Goal: Information Seeking & Learning: Learn about a topic

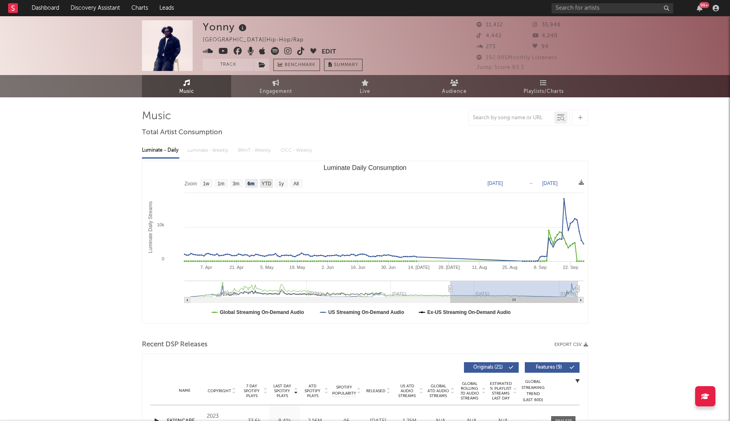
click at [264, 185] on text "YTD" at bounding box center [267, 184] width 10 height 6
select select "YTD"
type input "[DATE]"
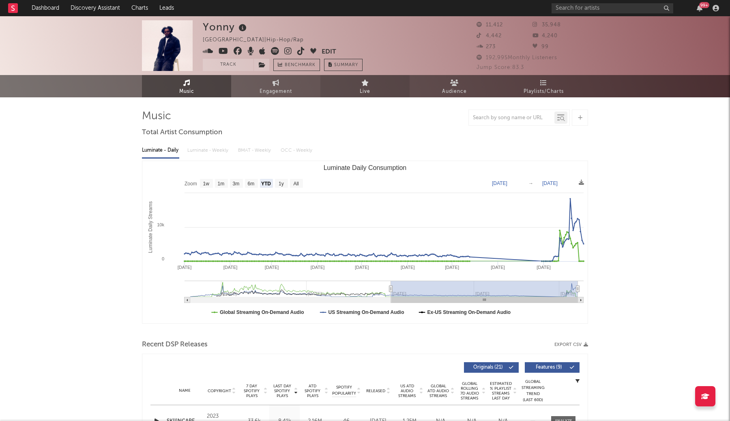
click at [379, 87] on link "Live" at bounding box center [364, 86] width 89 height 22
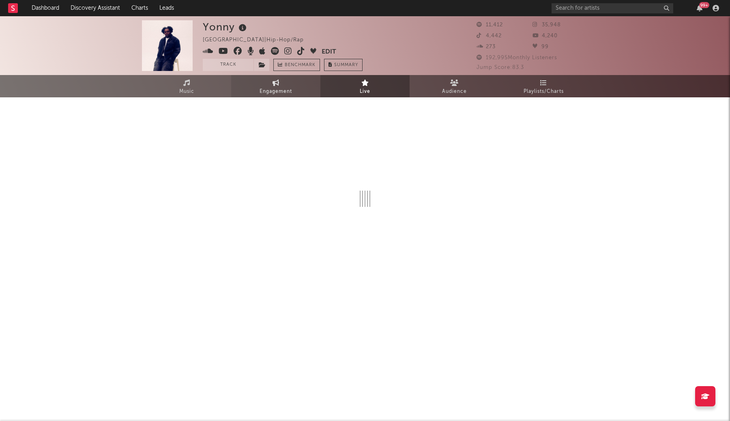
click at [288, 90] on span "Engagement" at bounding box center [276, 92] width 32 height 10
select select "1w"
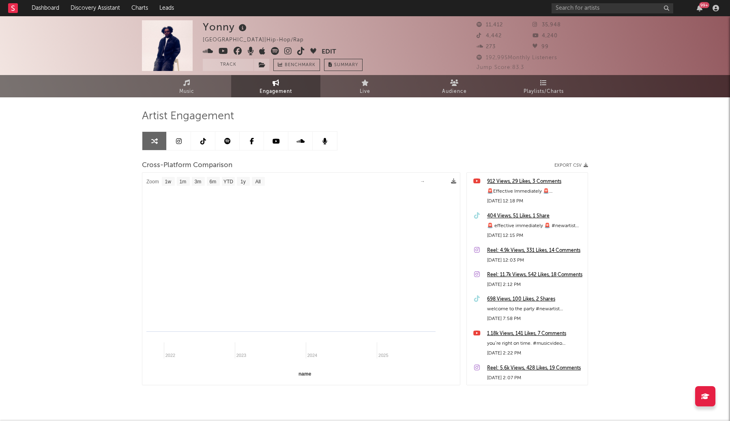
select select "1m"
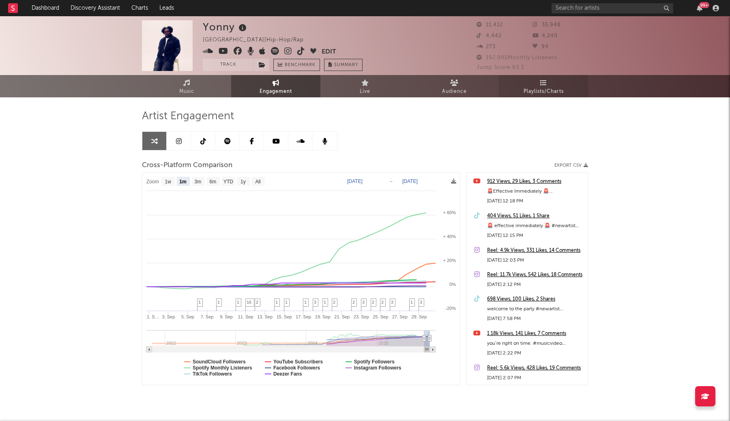
click at [546, 87] on span "Playlists/Charts" at bounding box center [544, 92] width 40 height 10
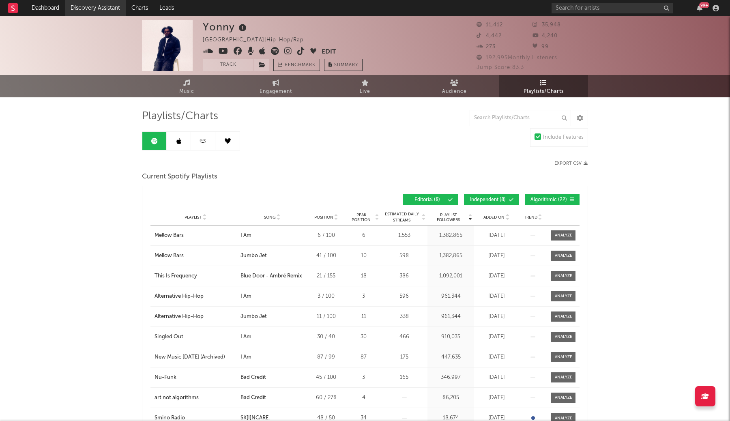
click at [84, 11] on link "Discovery Assistant" at bounding box center [95, 8] width 61 height 16
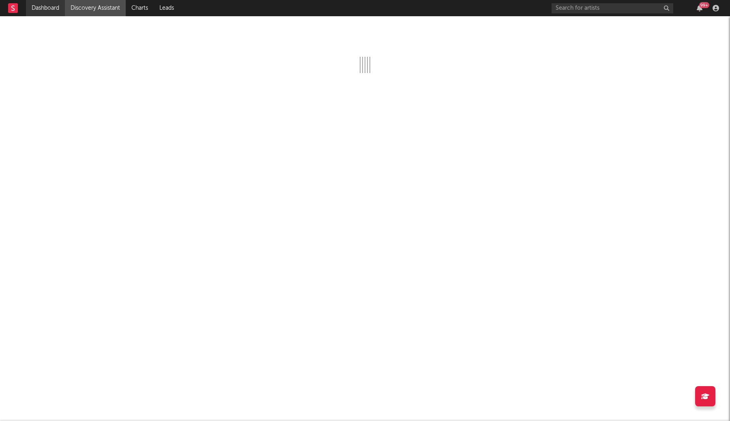
click at [58, 12] on link "Dashboard" at bounding box center [45, 8] width 39 height 16
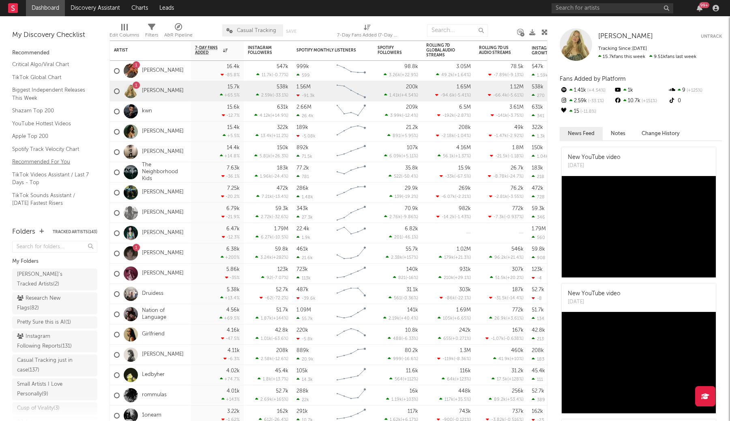
click at [62, 162] on link "Recommended For You" at bounding box center [50, 161] width 77 height 9
click at [181, 29] on icon at bounding box center [178, 27] width 7 height 7
click at [173, 54] on div "× Status Priority Source Genres Deal Rights Registered Option Option Count Opti…" at bounding box center [365, 210] width 730 height 421
click at [112, 10] on link "Discovery Assistant" at bounding box center [95, 8] width 61 height 16
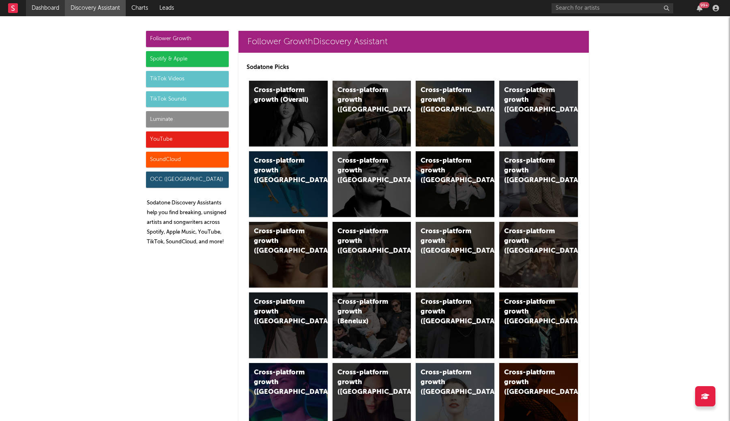
click at [59, 14] on link "Dashboard" at bounding box center [45, 8] width 39 height 16
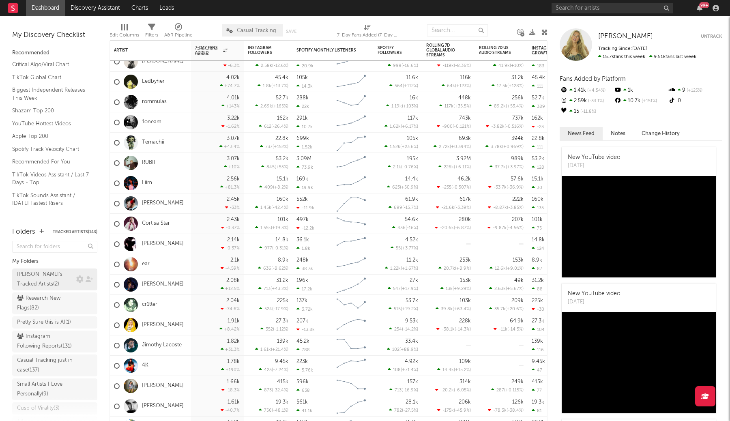
click at [68, 278] on div "Aaron's Tracked Artists ( 2 )" at bounding box center [45, 279] width 57 height 19
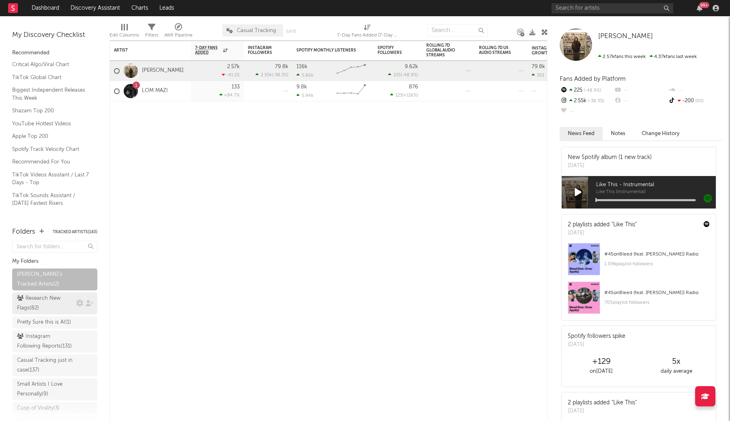
click at [61, 301] on div "Research New Flags ( 82 )" at bounding box center [45, 303] width 57 height 19
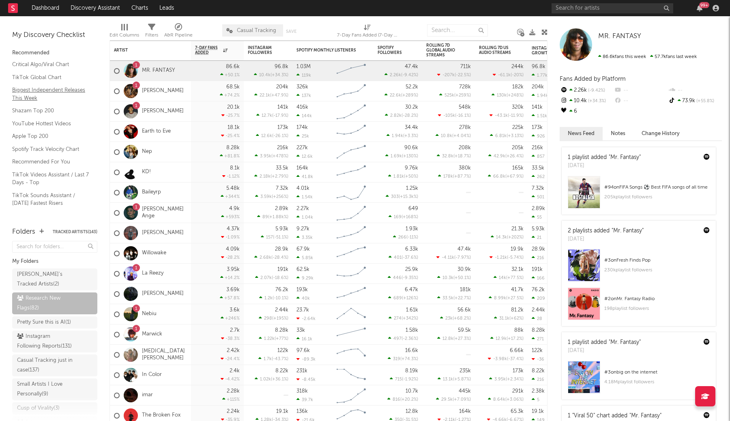
click at [57, 90] on link "Biggest Independent Releases This Week" at bounding box center [50, 94] width 77 height 17
click at [58, 76] on link "TikTok Global Chart" at bounding box center [50, 77] width 77 height 9
click at [161, 8] on link "Leads" at bounding box center [167, 8] width 26 height 16
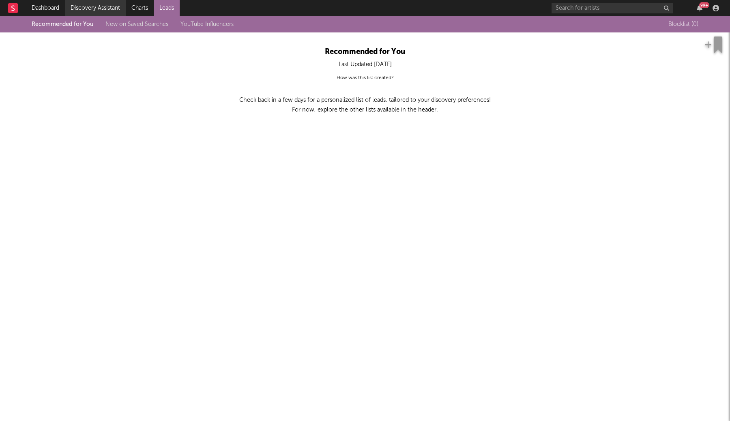
click at [96, 7] on link "Discovery Assistant" at bounding box center [95, 8] width 61 height 16
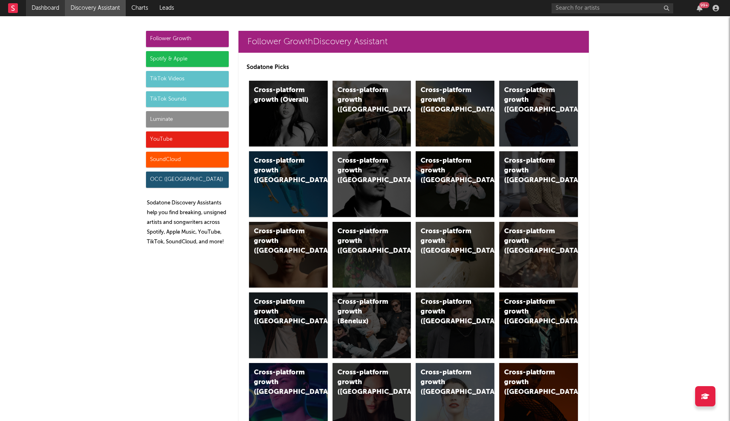
click at [36, 7] on link "Dashboard" at bounding box center [45, 8] width 39 height 16
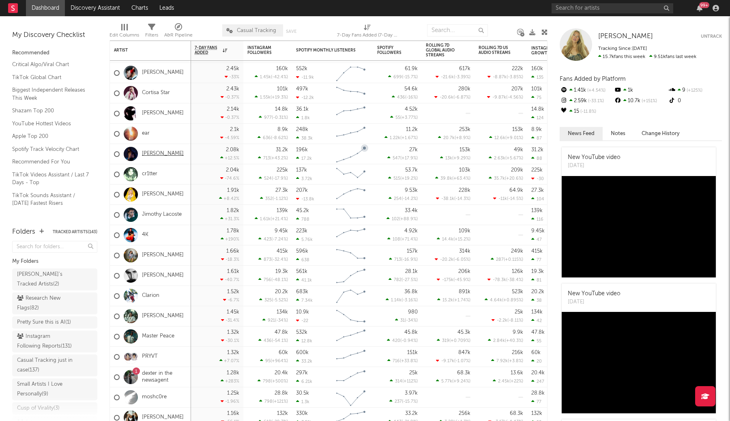
click at [173, 155] on link "Storm Henshaw" at bounding box center [163, 154] width 42 height 7
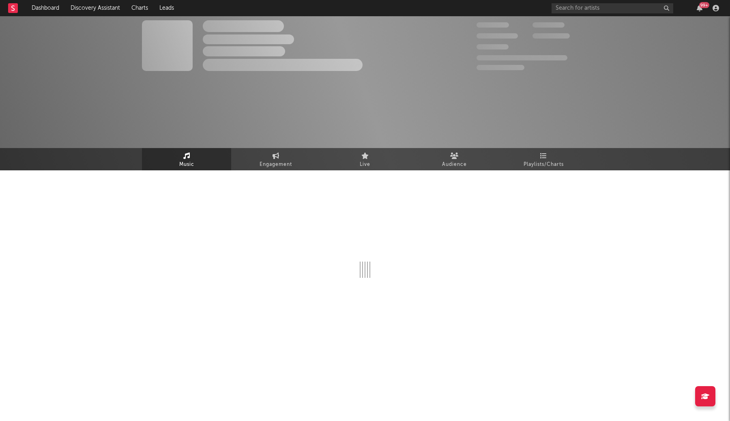
select select "6m"
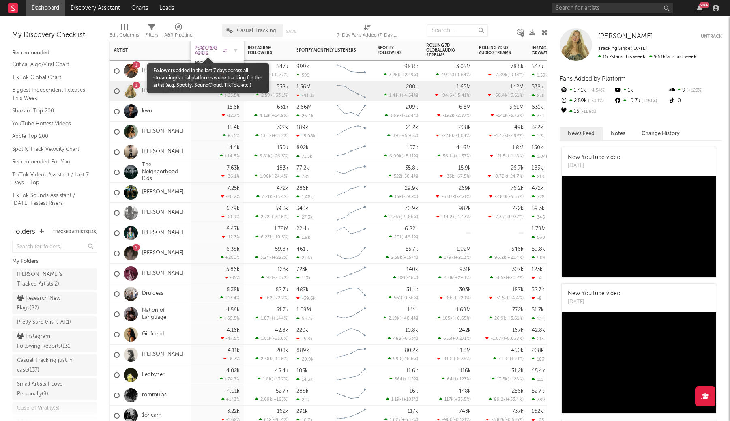
click at [213, 48] on span "7-Day Fans Added" at bounding box center [208, 50] width 26 height 10
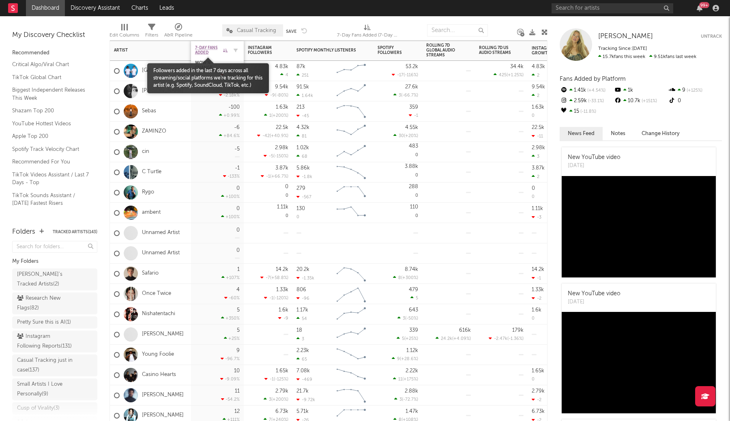
click at [210, 46] on span "7-Day Fans Added" at bounding box center [208, 50] width 26 height 10
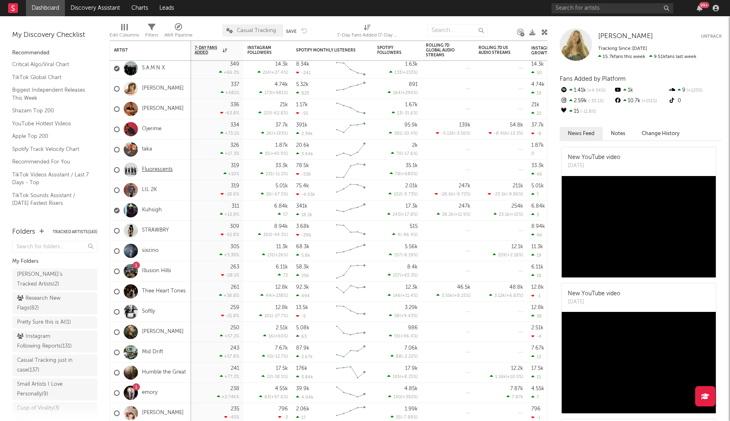
click at [166, 170] on link "Fluorescents" at bounding box center [157, 169] width 31 height 7
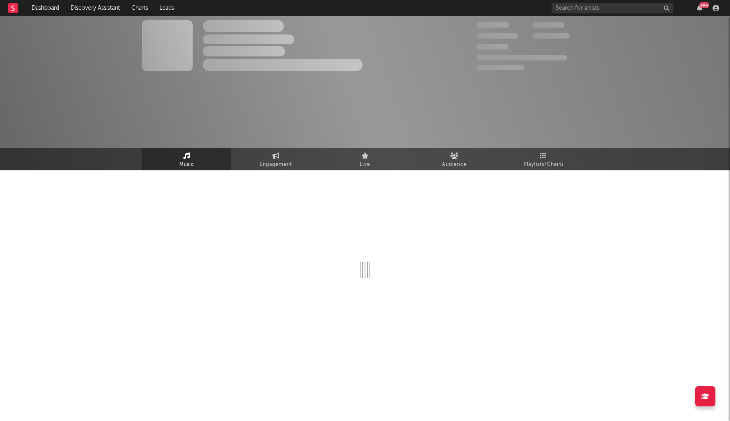
select select "6m"
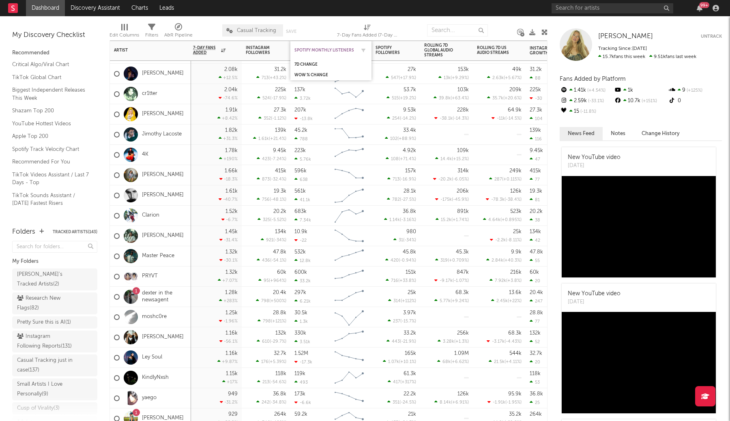
click at [322, 50] on div "Spotify Monthly Listeners" at bounding box center [325, 50] width 61 height 5
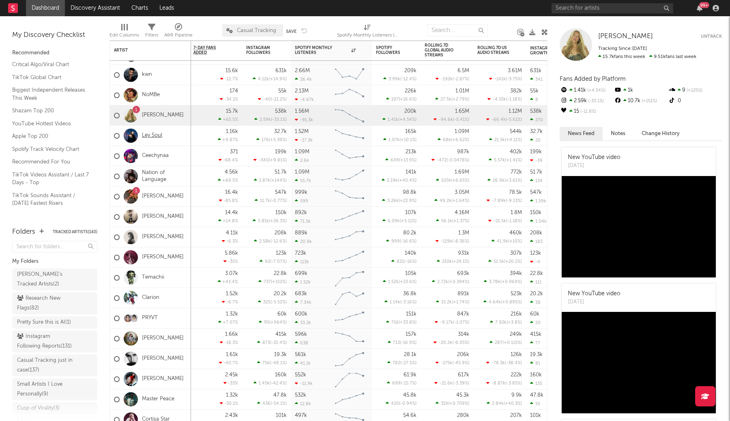
click at [159, 135] on link "Ley Soul" at bounding box center [152, 135] width 20 height 7
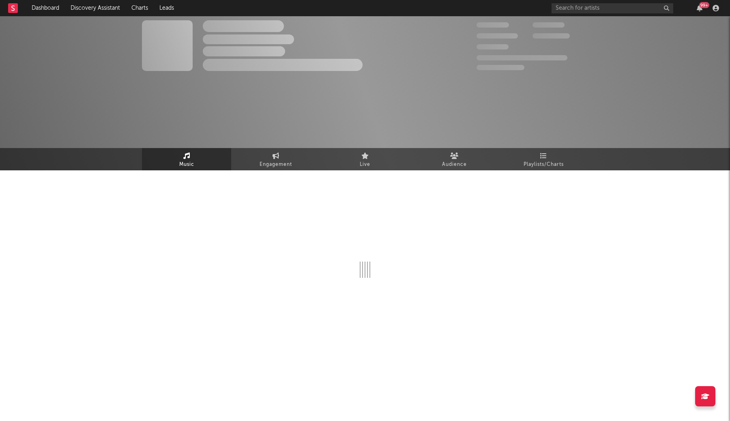
select select "6m"
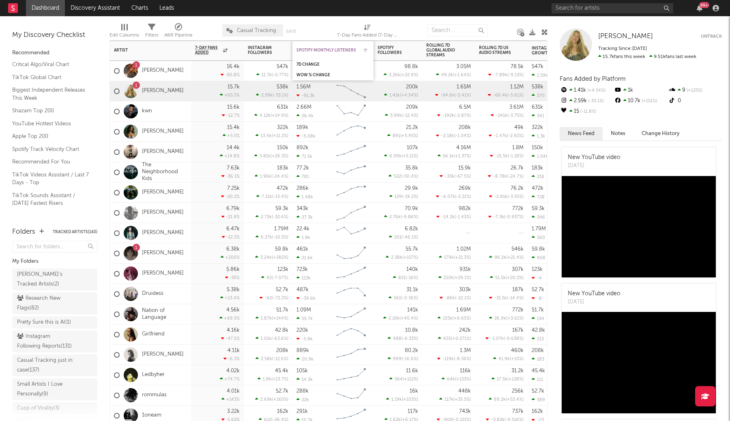
click at [350, 48] on div "Spotify Monthly Listeners" at bounding box center [327, 50] width 61 height 5
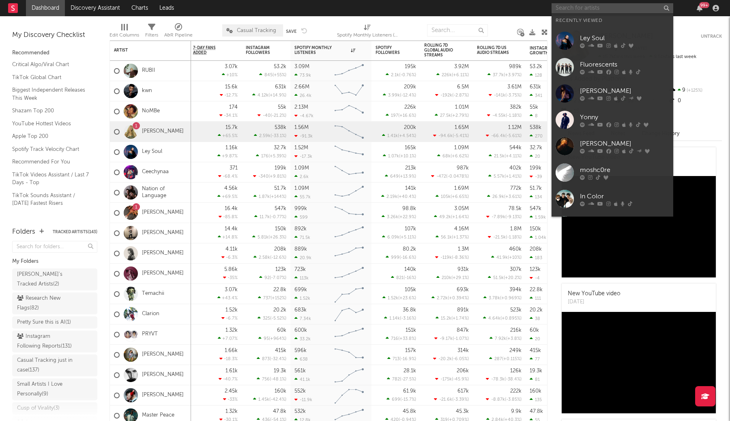
click at [612, 11] on input "text" at bounding box center [613, 8] width 122 height 10
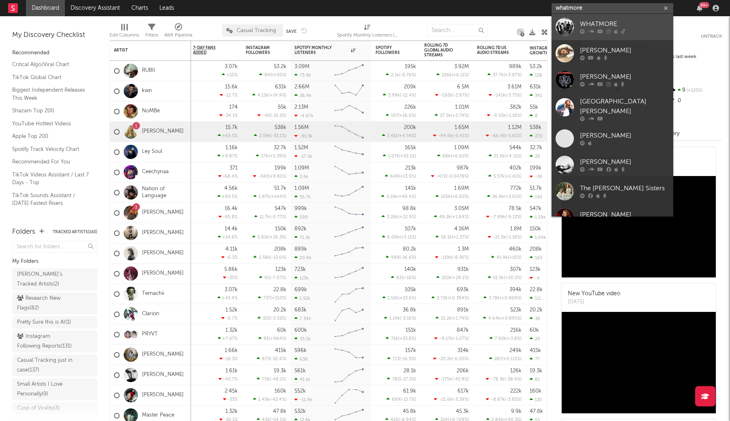
type input "whatmore"
click at [635, 31] on div at bounding box center [624, 31] width 89 height 5
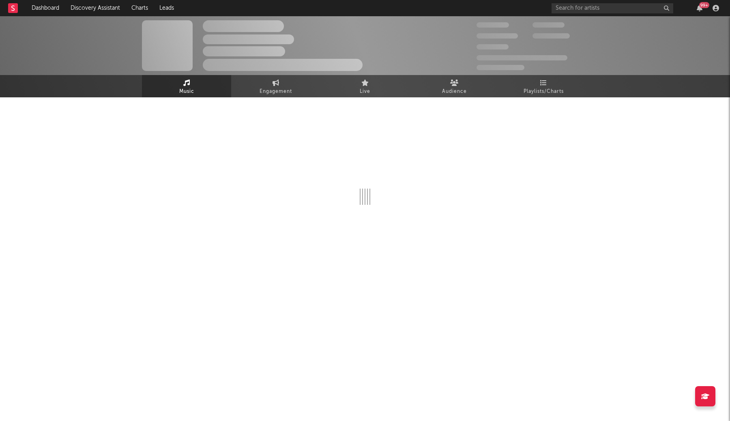
select select "1w"
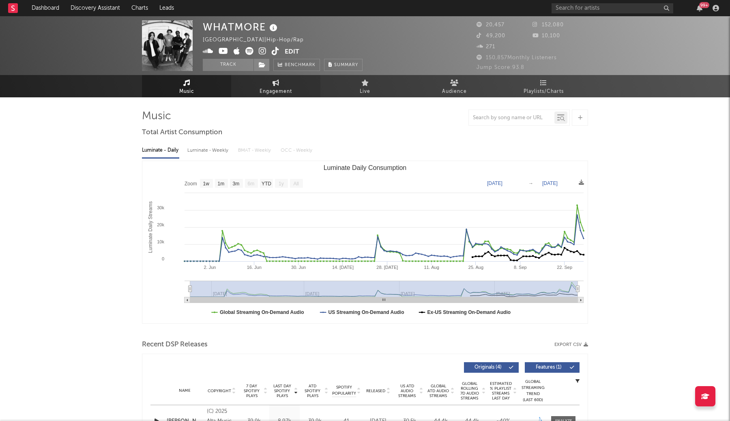
click at [276, 84] on icon at bounding box center [276, 83] width 7 height 6
select select "1w"
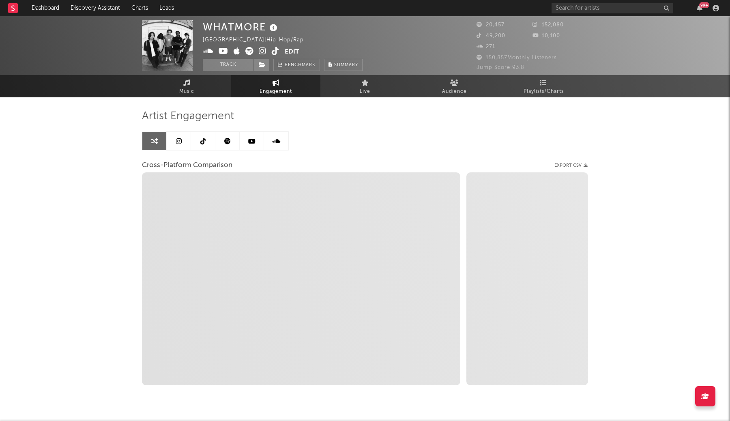
select select "1m"
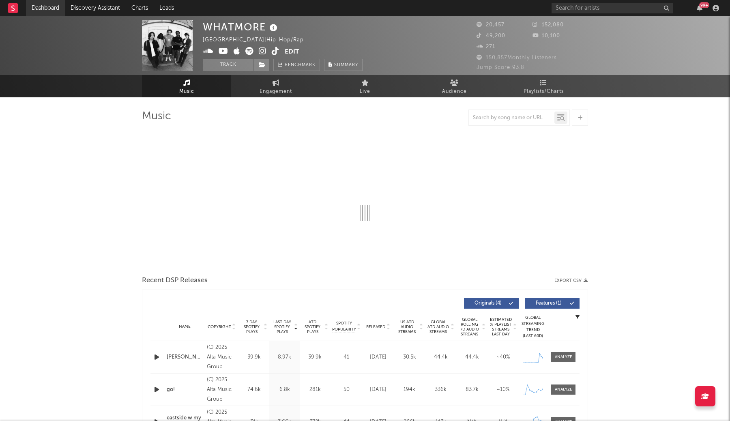
select select "1w"
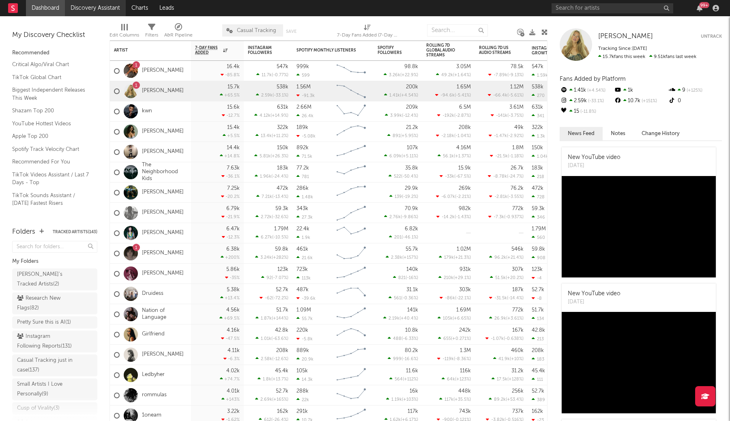
click at [110, 9] on link "Discovery Assistant" at bounding box center [95, 8] width 61 height 16
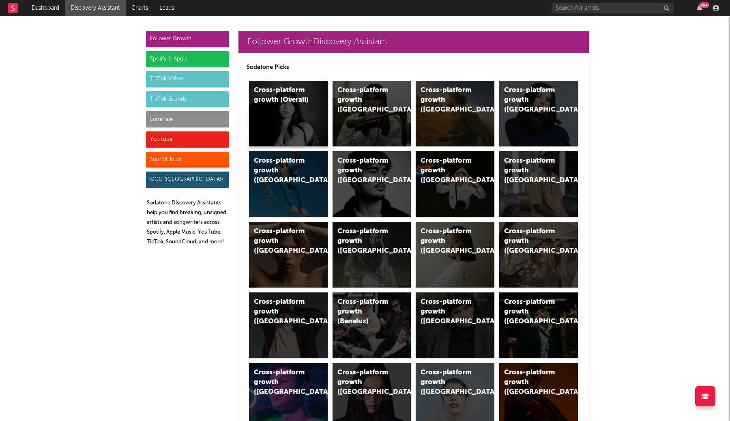
click at [305, 131] on div "Cross-platform growth (Overall)" at bounding box center [288, 114] width 79 height 66
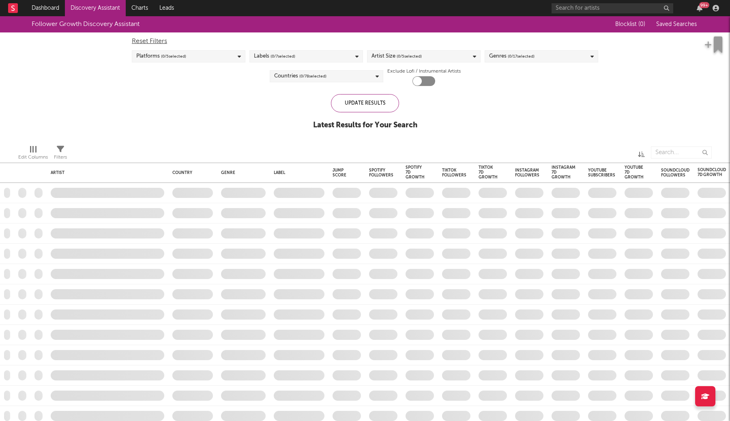
checkbox input "true"
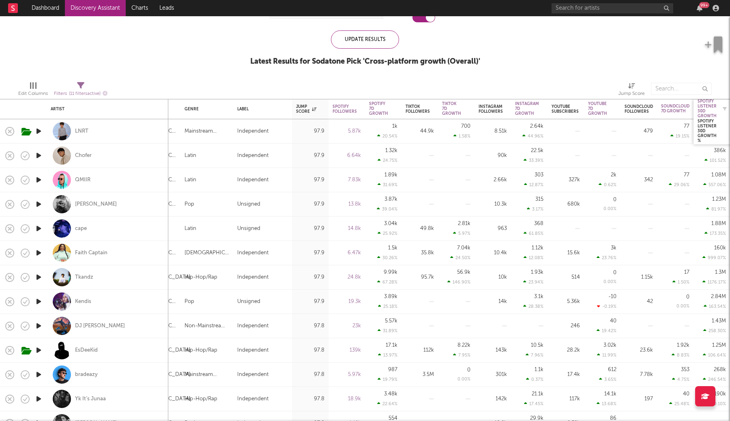
click at [705, 109] on div "Spotify Listener 30D Growth" at bounding box center [707, 108] width 19 height 19
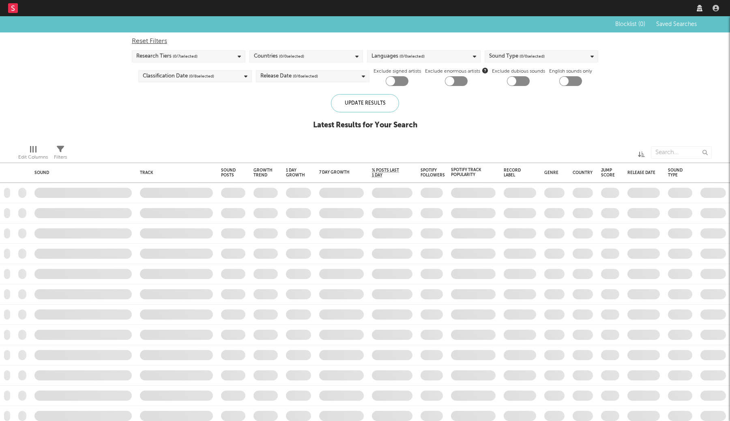
checkbox input "true"
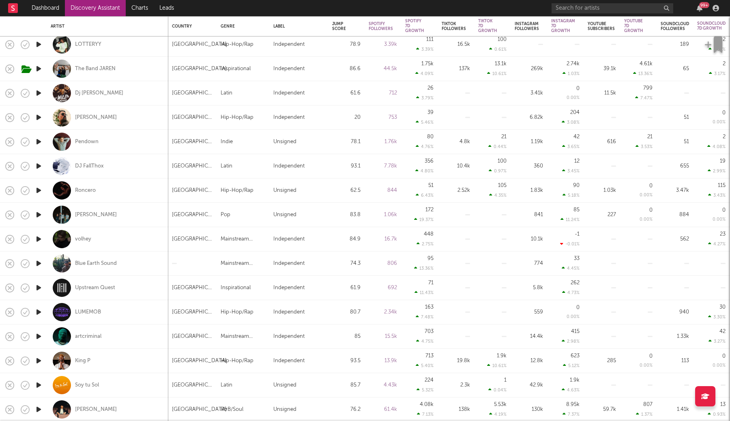
click at [103, 11] on link "Discovery Assistant" at bounding box center [95, 8] width 61 height 16
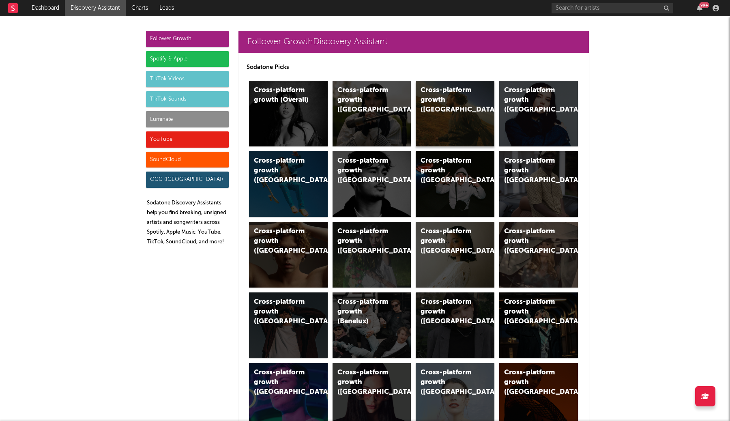
click at [445, 118] on div "Cross-platform growth ([GEOGRAPHIC_DATA])" at bounding box center [455, 114] width 79 height 66
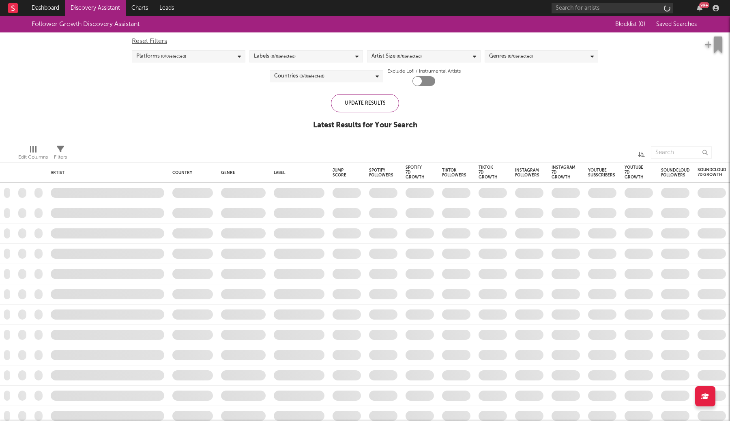
checkbox input "true"
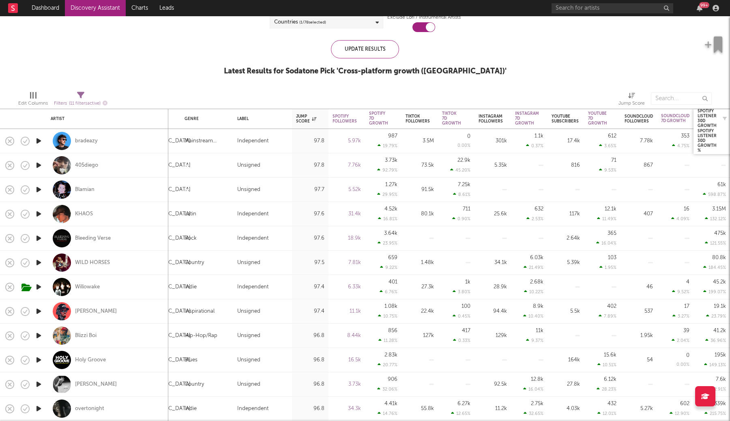
click at [720, 124] on div "Spotify Listener 30D Growth" at bounding box center [713, 118] width 31 height 16
click at [705, 115] on div "Spotify Listener 30D Growth" at bounding box center [707, 118] width 19 height 19
